Goal: Information Seeking & Learning: Compare options

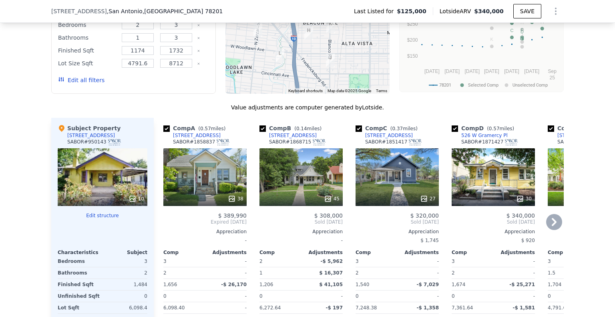
scroll to position [718, 0]
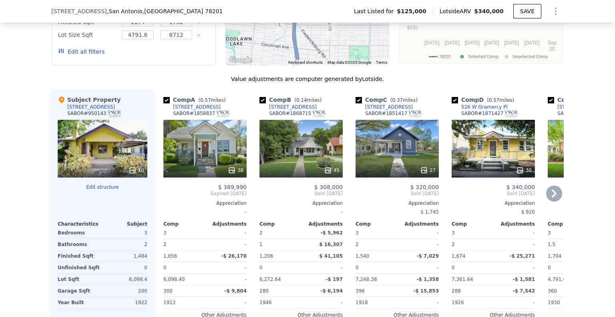
click at [219, 119] on div "Comp A ( 0.57 miles) [STREET_ADDRESS]" at bounding box center [204, 108] width 83 height 24
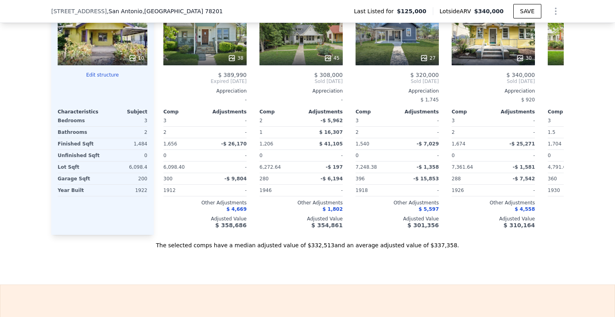
scroll to position [678, 0]
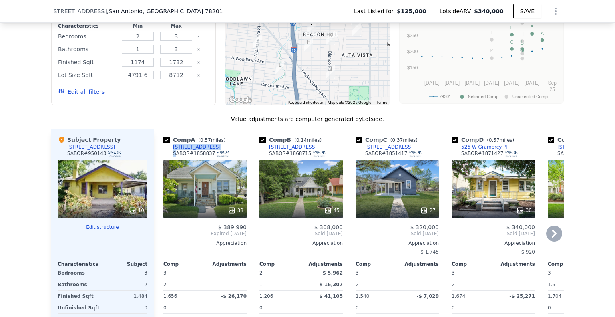
drag, startPoint x: 163, startPoint y: 163, endPoint x: 171, endPoint y: 164, distance: 8.5
click at [171, 160] on div "Comp A ( 0.57 miles) [STREET_ADDRESS]" at bounding box center [204, 148] width 83 height 24
click at [160, 160] on div "Comp A ( 0.57 miles) [STREET_ADDRESS] 38 $ 389,990 Expired [DATE] Appreciation …" at bounding box center [205, 258] width 90 height 258
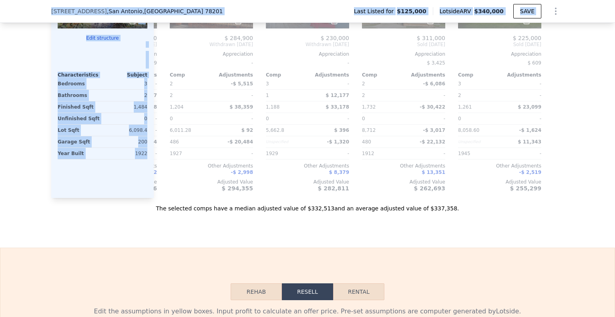
scroll to position [851, 0]
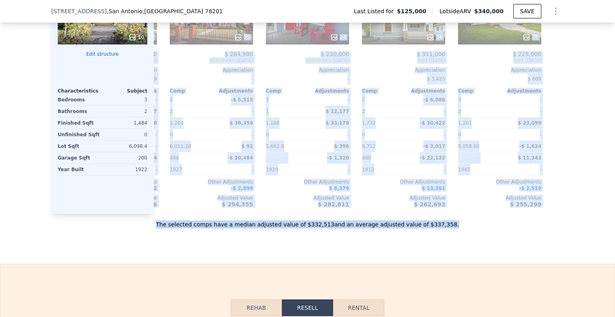
drag, startPoint x: 165, startPoint y: 163, endPoint x: 518, endPoint y: 235, distance: 360.5
click at [518, 228] on div "Value adjustments are computer generated by Lotside . Subject Property [STREET_…" at bounding box center [307, 85] width 513 height 286
copy div "505 L Ipsumdolo Sit AMETC # 7665618 04 $ 226,641 Adipisc Eli 2262 Seddoeiusmod …"
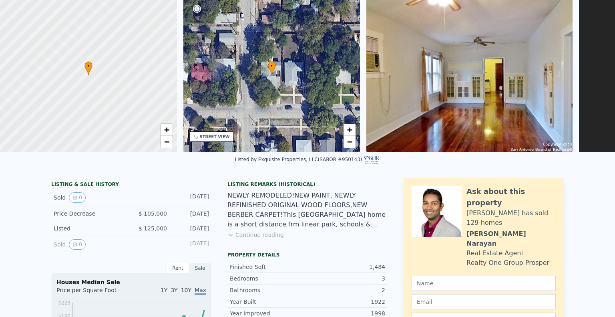
scroll to position [0, 0]
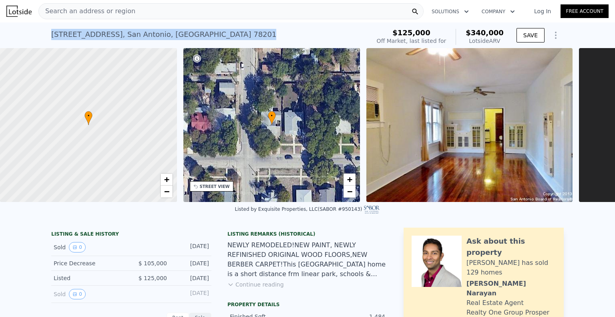
drag, startPoint x: 200, startPoint y: 33, endPoint x: 49, endPoint y: 42, distance: 151.3
click at [51, 43] on div "[STREET_ADDRESS] No sales on record (~ARV $340k )" at bounding box center [209, 37] width 316 height 22
copy div "[STREET_ADDRESS]"
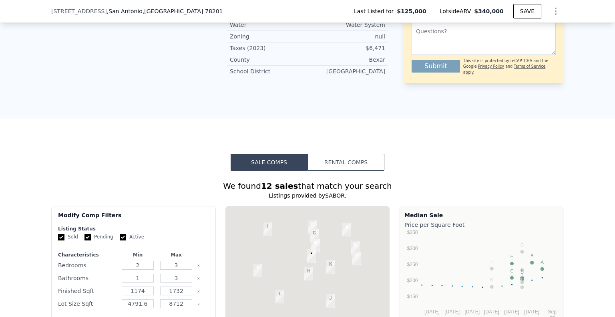
scroll to position [478, 0]
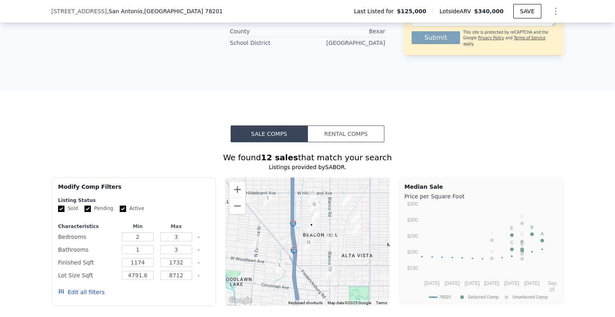
click at [341, 142] on button "Rental Comps" at bounding box center [346, 133] width 77 height 17
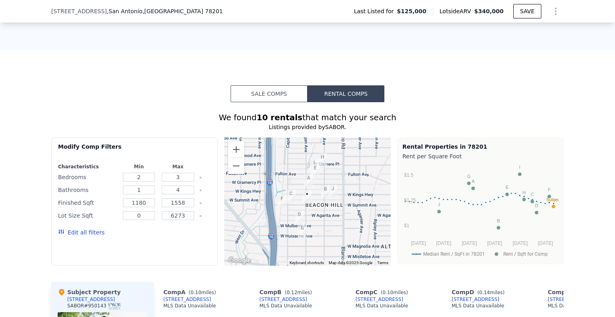
scroll to position [718, 0]
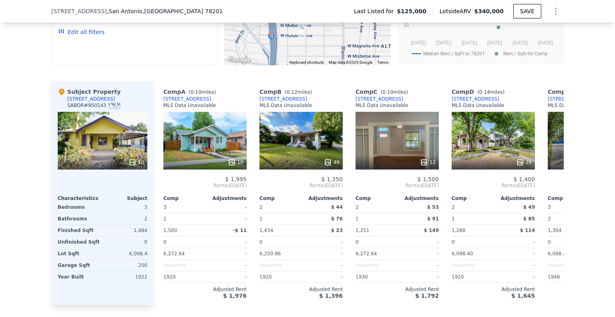
click at [157, 111] on div "Comp A ( 0.10 miles) [STREET_ADDRESS] MLS Data Unavailable 10 $ 1,995 Rented [D…" at bounding box center [202, 193] width 96 height 224
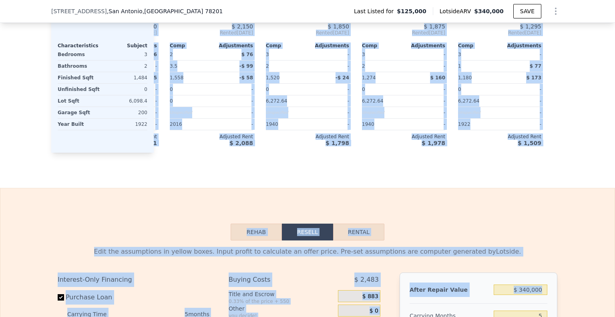
scroll to position [912, 0]
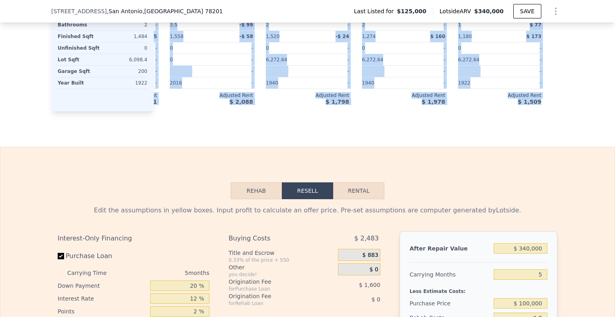
drag, startPoint x: 157, startPoint y: 111, endPoint x: 554, endPoint y: 114, distance: 397.1
copy div "[STREET_ADDRESS] MLS Data Unavailable 10 $ 1,995 Rented [DATE] Comp Adjustments…"
